Goal: Information Seeking & Learning: Learn about a topic

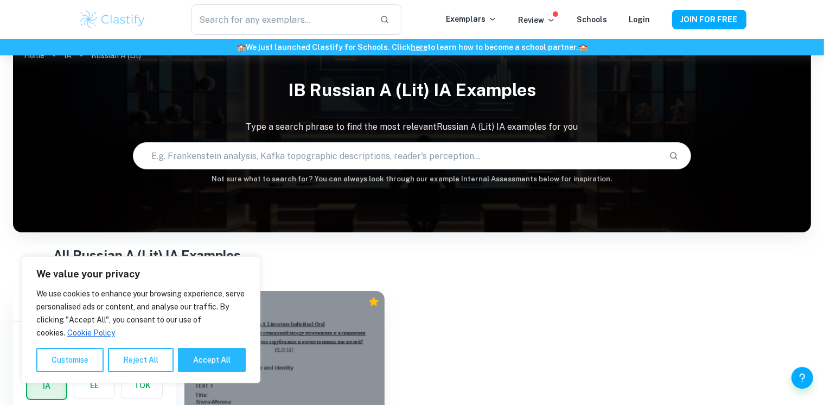
scroll to position [156, 0]
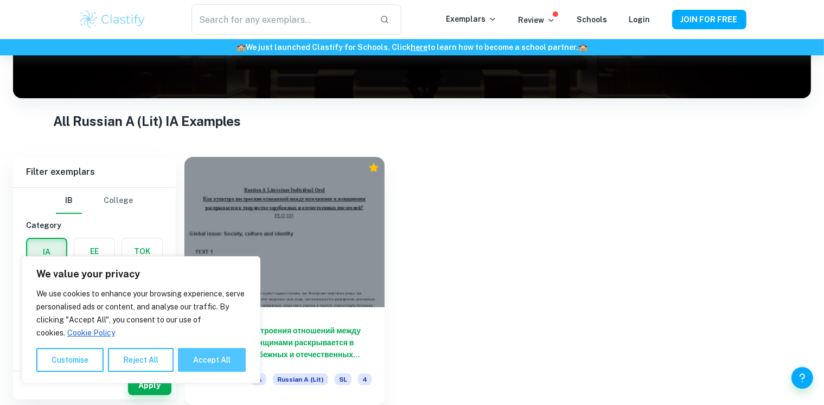
click at [206, 360] on button "Accept All" at bounding box center [212, 360] width 68 height 24
checkbox input "true"
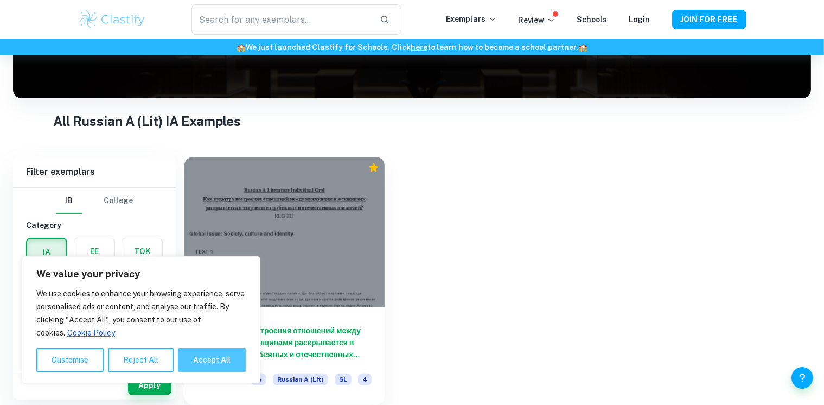
checkbox input "true"
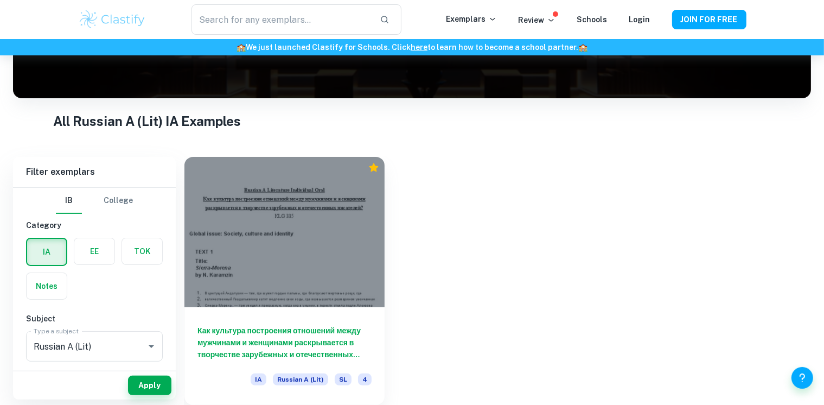
click at [399, 304] on div "Как культура построения отношений между мужчинами и женщинами раскрывается в тв…" at bounding box center [491, 274] width 640 height 261
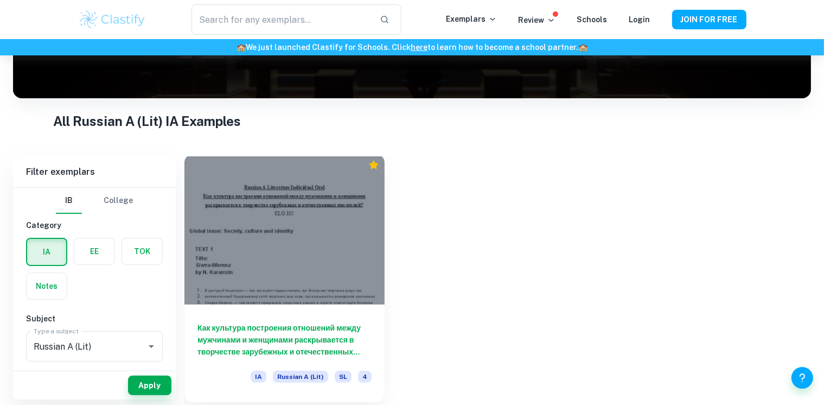
click at [310, 336] on h6 "Как культура построения отношений между мужчинами и женщинами раскрывается в тв…" at bounding box center [285, 340] width 174 height 36
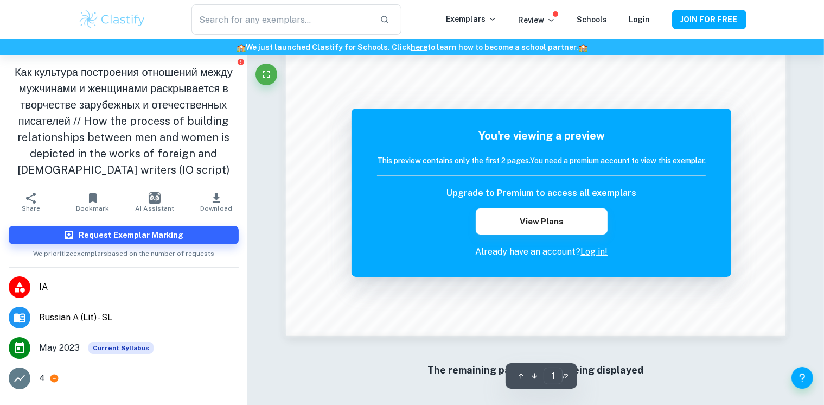
scroll to position [1154, 0]
